Goal: Transaction & Acquisition: Book appointment/travel/reservation

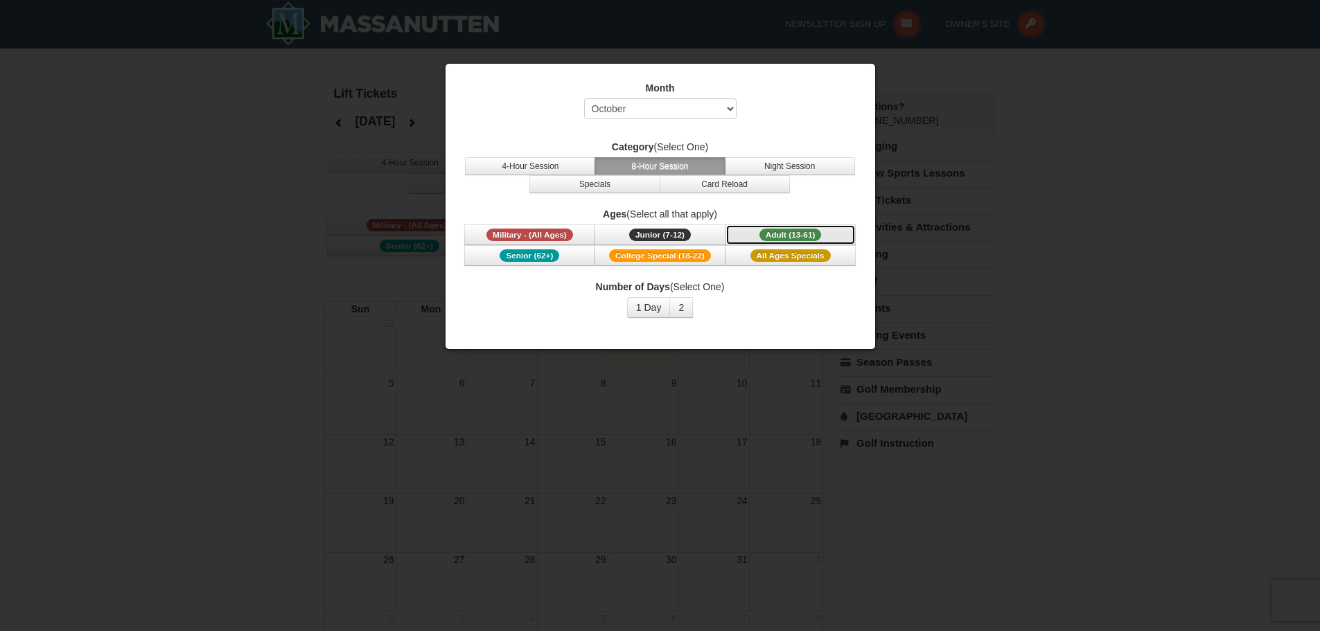
click at [758, 235] on button "Adult (13-61) (13 - 61)" at bounding box center [791, 235] width 130 height 21
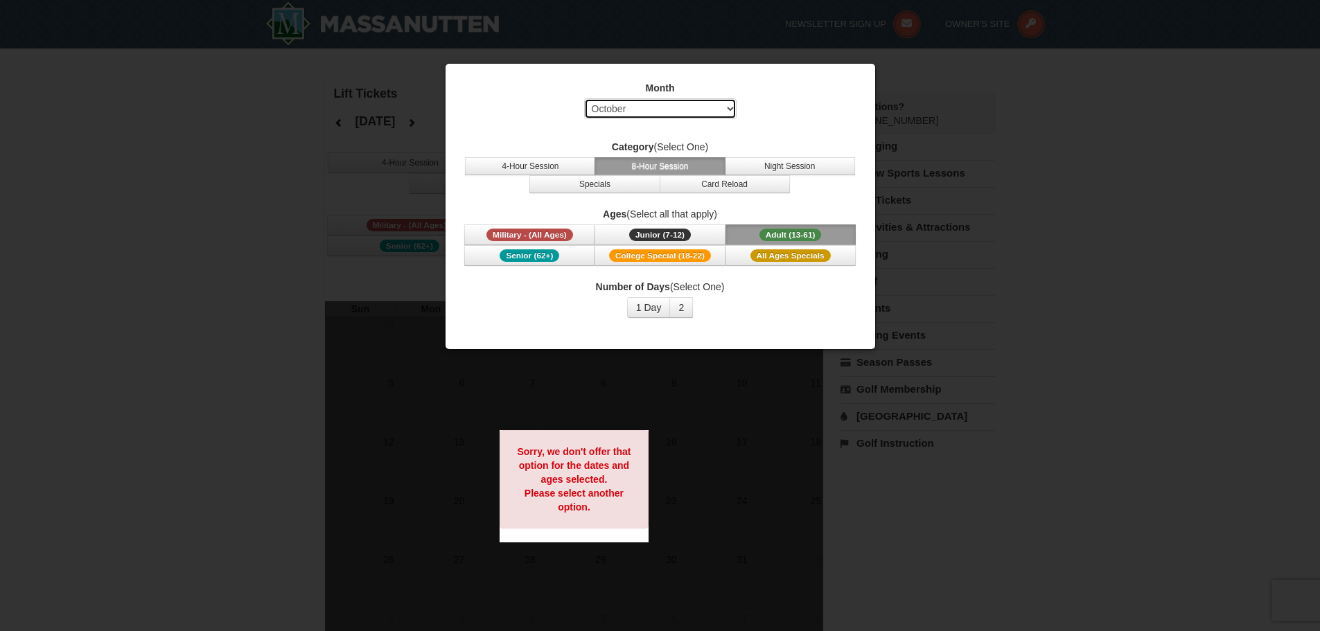
click at [696, 112] on select "Select October November December January February March April May June July Aug…" at bounding box center [660, 108] width 152 height 21
click at [584, 98] on select "Select October November December January February March April May June July Aug…" at bounding box center [660, 108] width 152 height 21
click at [715, 315] on div "Number of Days (Select One) 1 Day 2 3 4 5 6 7 8 9 10 11 12 13 14 15" at bounding box center [660, 299] width 395 height 38
click at [780, 235] on span "Adult (13-61)" at bounding box center [791, 235] width 62 height 12
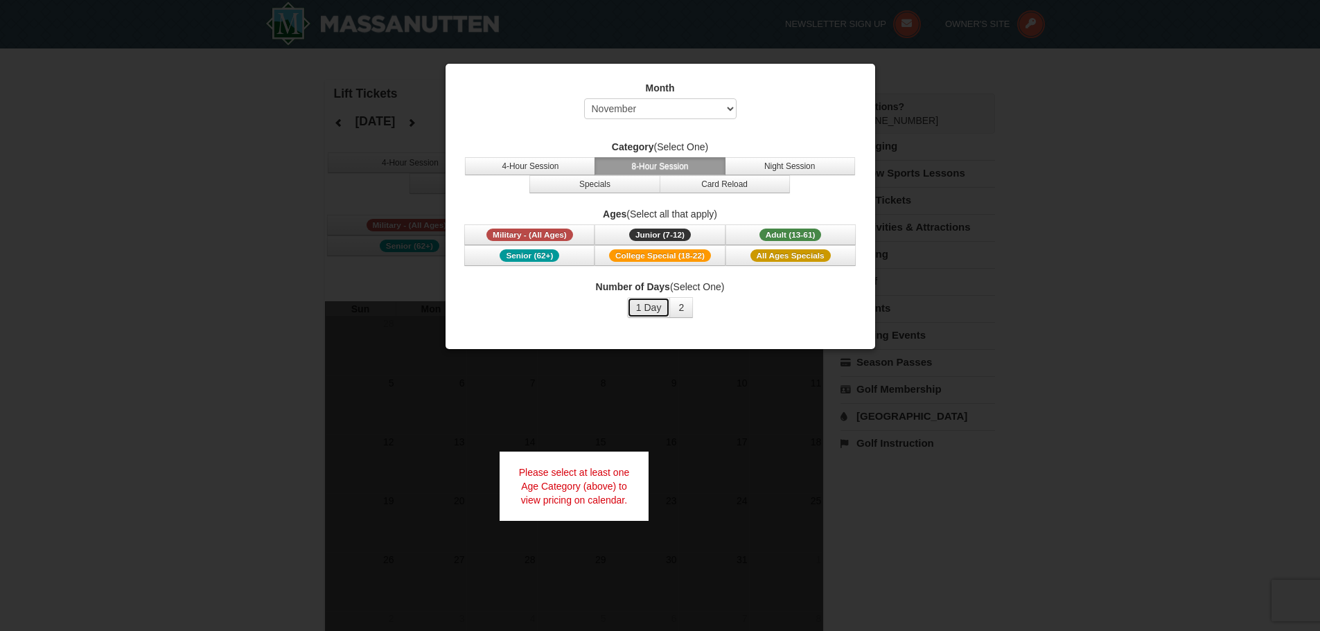
click at [658, 308] on button "1 Day" at bounding box center [649, 307] width 44 height 21
click at [672, 100] on select "Select October November December January February March April May June July Aug…" at bounding box center [660, 108] width 152 height 21
select select "12"
click at [584, 98] on select "Select October November December January February March April May June July Aug…" at bounding box center [660, 108] width 152 height 21
click at [780, 236] on span "Adult (13-61)" at bounding box center [791, 235] width 62 height 12
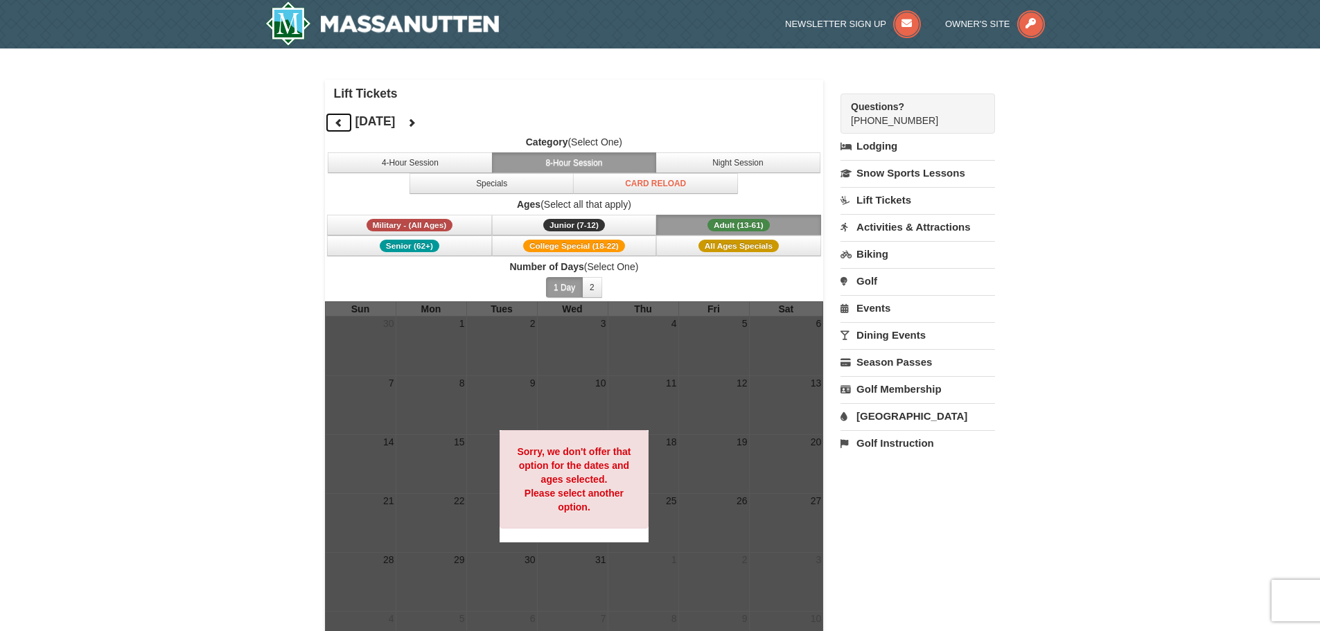
click at [337, 123] on icon at bounding box center [339, 123] width 10 height 10
click at [430, 157] on button "4-Hour Session" at bounding box center [410, 162] width 165 height 21
click at [590, 162] on button "8-Hour Session" at bounding box center [574, 162] width 165 height 21
click at [586, 288] on button "2" at bounding box center [592, 287] width 20 height 21
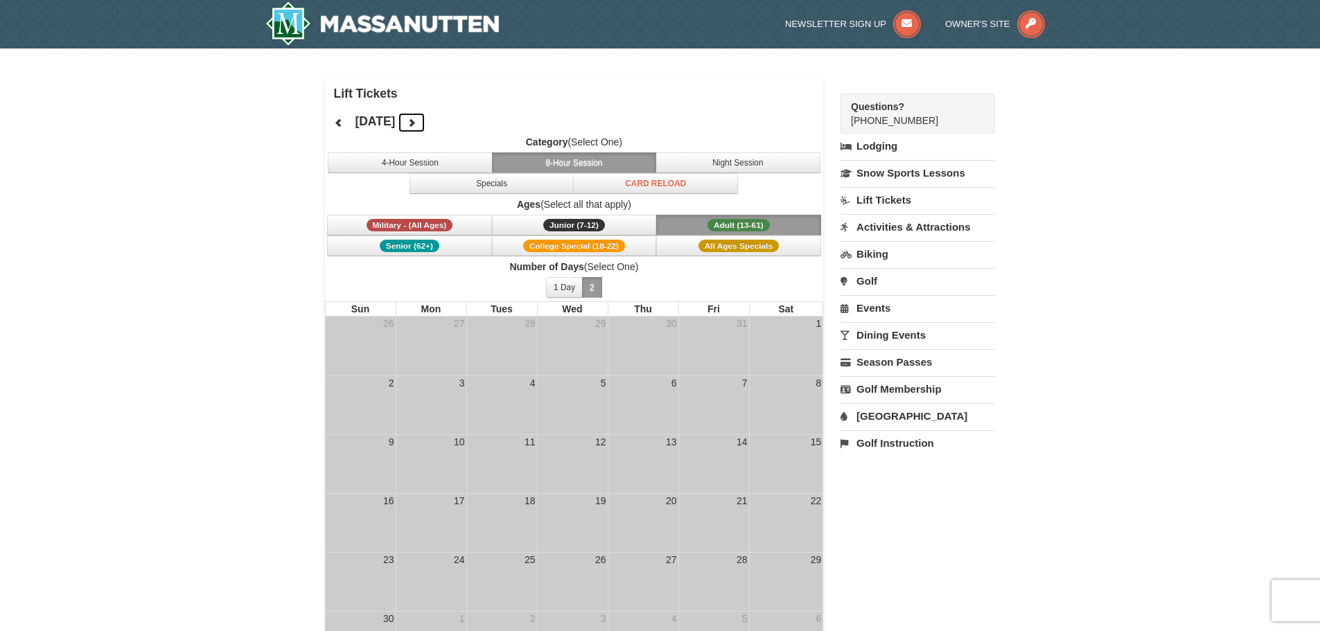
click at [416, 119] on icon at bounding box center [412, 123] width 10 height 10
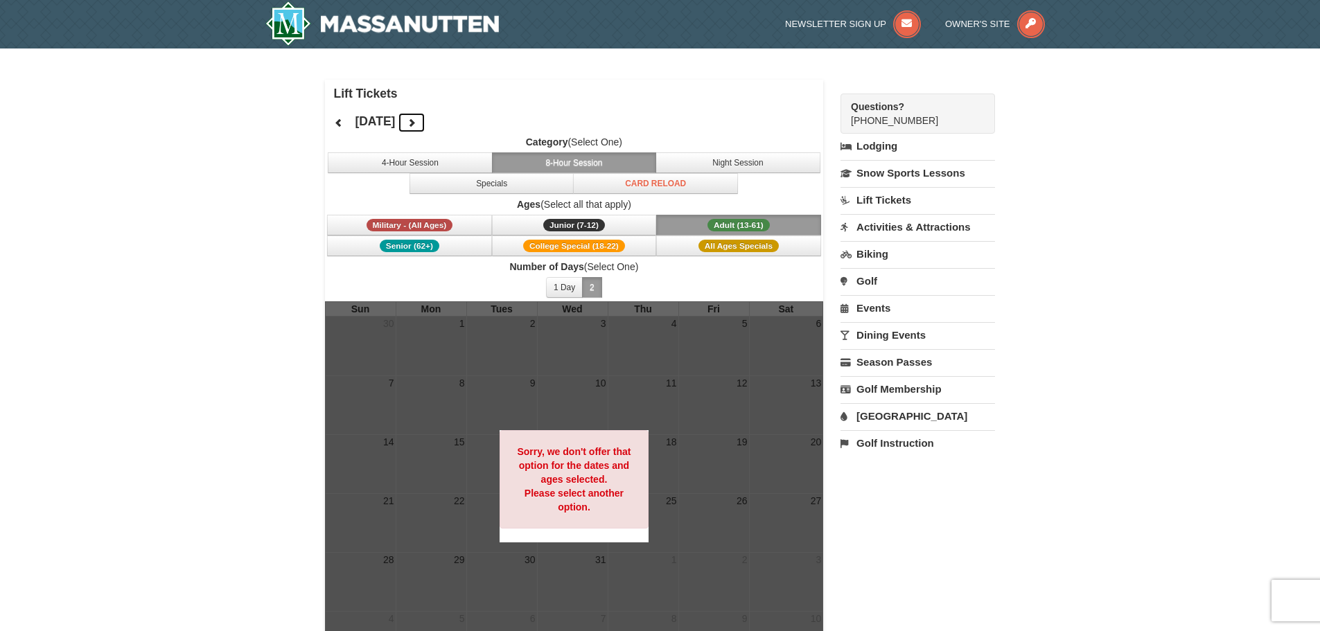
click at [416, 119] on icon at bounding box center [412, 123] width 10 height 10
click at [425, 119] on button at bounding box center [412, 122] width 28 height 21
click at [885, 199] on link "Lift Tickets" at bounding box center [918, 200] width 155 height 26
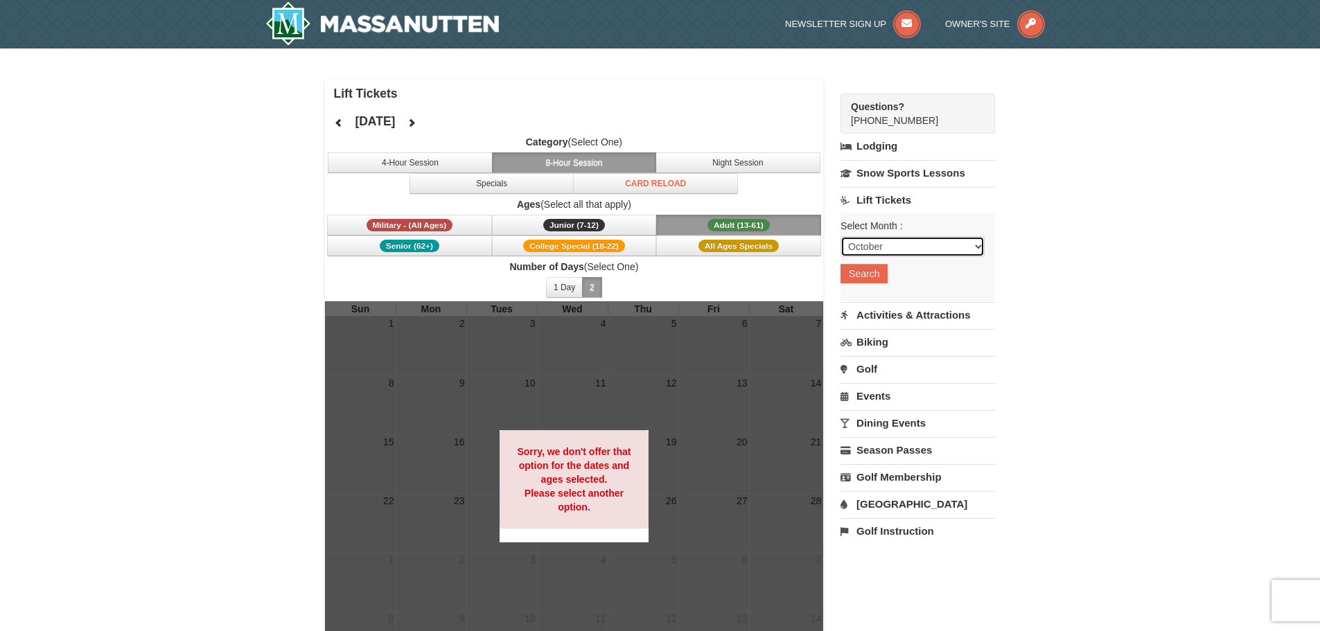
click at [887, 254] on select "October November December January February March April May June July August Sep…" at bounding box center [913, 246] width 144 height 21
select select "12"
click at [841, 236] on select "October November December January February March April May June July August Sep…" at bounding box center [913, 246] width 144 height 21
click at [879, 283] on div "Select Month : Please format dates MM/DD/YYYY October November December January…" at bounding box center [918, 257] width 155 height 88
click at [874, 277] on button "Search" at bounding box center [864, 273] width 47 height 19
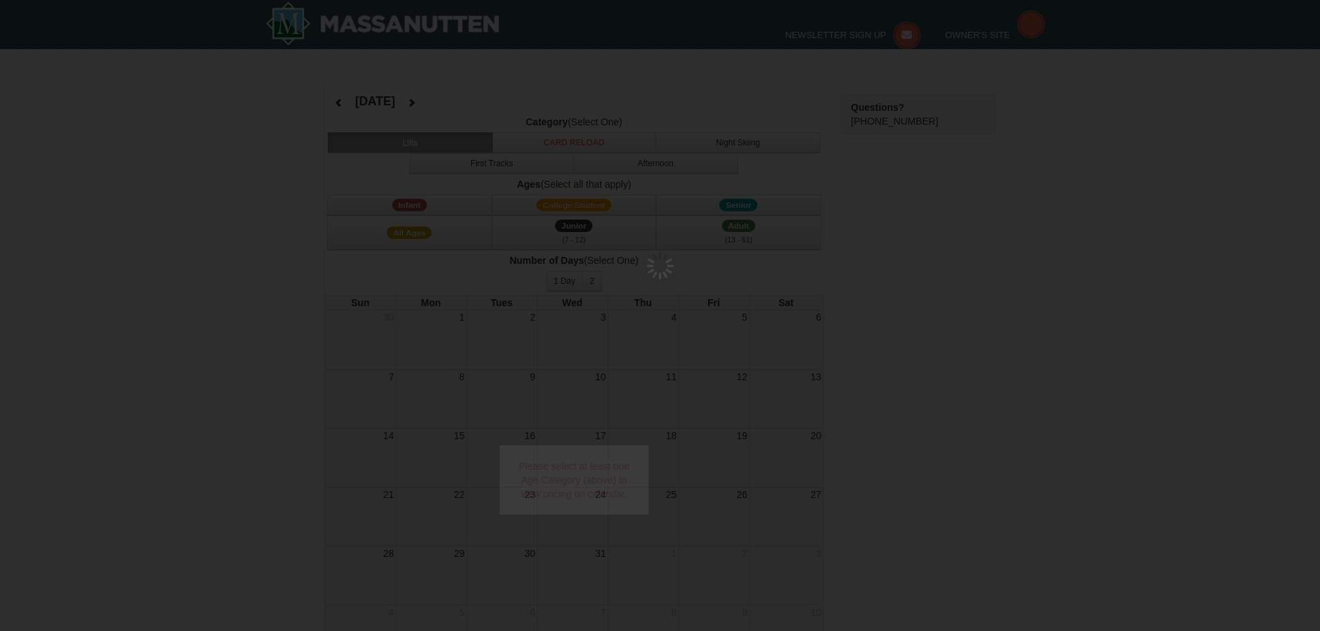
select select "12"
